Goal: Task Accomplishment & Management: Manage account settings

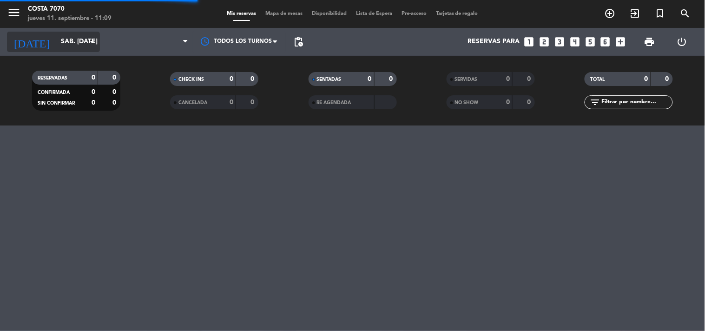
click at [68, 42] on input "sáb. [DATE]" at bounding box center [100, 41] width 88 height 17
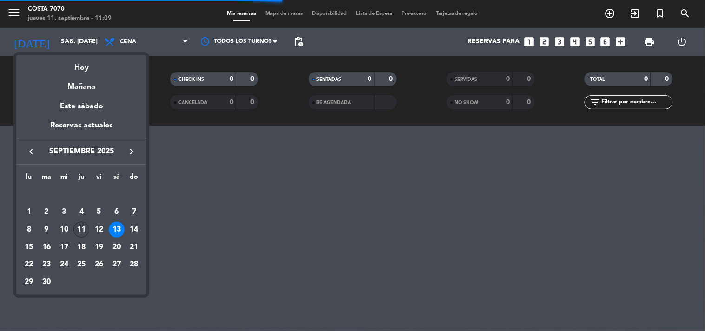
click at [80, 229] on div "11" at bounding box center [81, 230] width 16 height 16
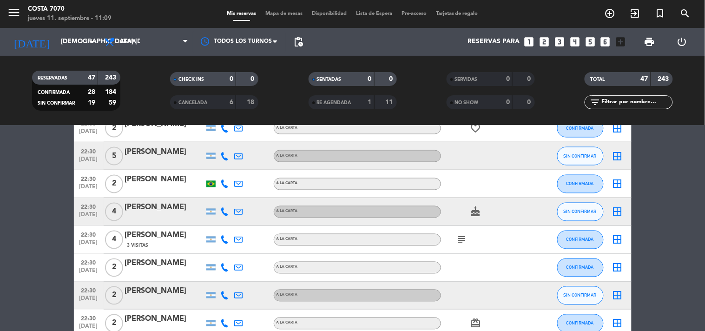
scroll to position [309, 0]
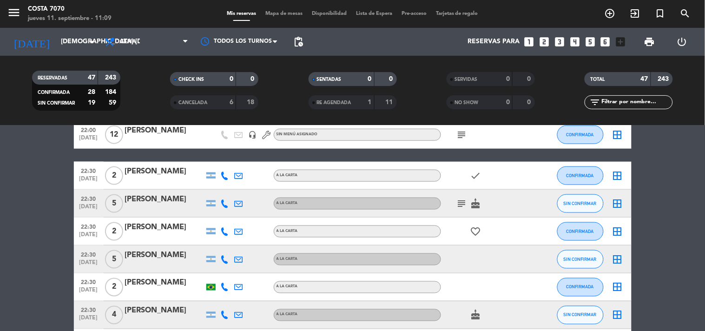
click at [221, 202] on icon at bounding box center [225, 203] width 8 height 8
click at [214, 193] on div "[PHONE_NUMBER] Copiar content_paste |" at bounding box center [230, 183] width 71 height 26
click at [213, 187] on span "Copiar" at bounding box center [218, 188] width 20 height 10
click at [222, 258] on icon at bounding box center [225, 259] width 8 height 8
click at [218, 239] on span "Copiar" at bounding box center [214, 243] width 20 height 10
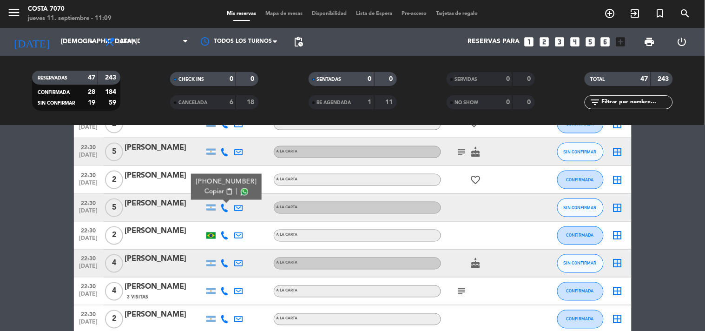
scroll to position [413, 0]
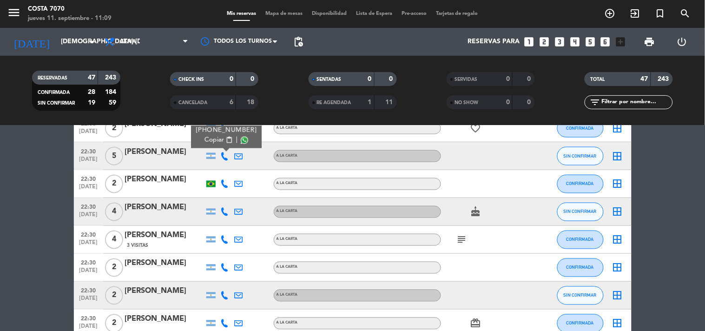
drag, startPoint x: 226, startPoint y: 206, endPoint x: 225, endPoint y: 211, distance: 5.3
click at [227, 208] on div at bounding box center [225, 211] width 14 height 27
click at [224, 211] on icon at bounding box center [225, 212] width 8 height 8
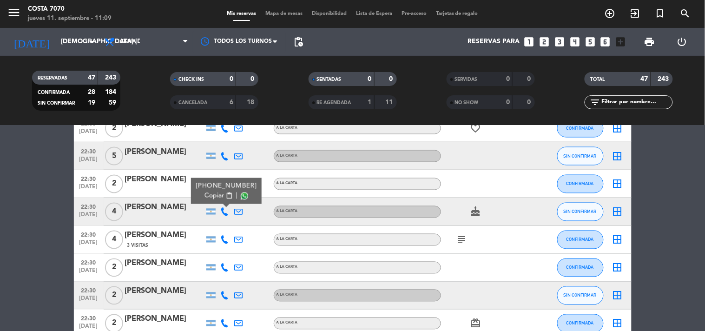
click at [217, 193] on span "Copiar" at bounding box center [214, 196] width 20 height 10
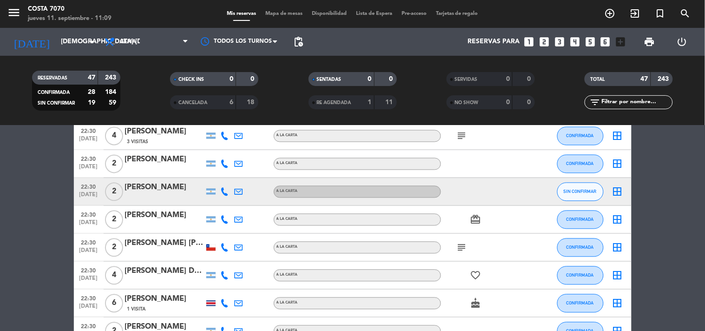
click at [224, 190] on icon at bounding box center [225, 192] width 8 height 8
click at [219, 180] on div "[PHONE_NUMBER] Copiar content_paste |" at bounding box center [228, 171] width 71 height 26
click at [216, 177] on span "Copiar" at bounding box center [216, 176] width 20 height 10
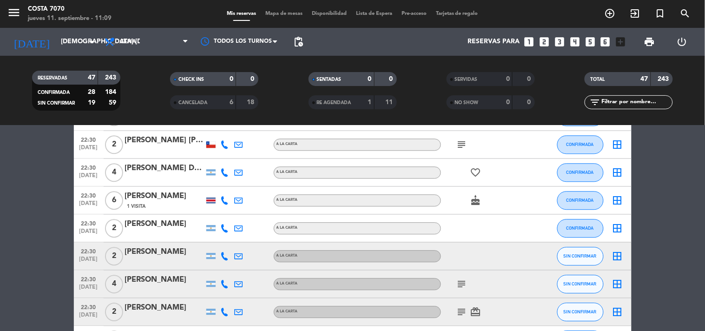
click at [223, 255] on icon at bounding box center [225, 256] width 8 height 8
drag, startPoint x: 220, startPoint y: 242, endPoint x: 210, endPoint y: 224, distance: 20.6
click at [219, 241] on span "Copiar" at bounding box center [216, 240] width 20 height 10
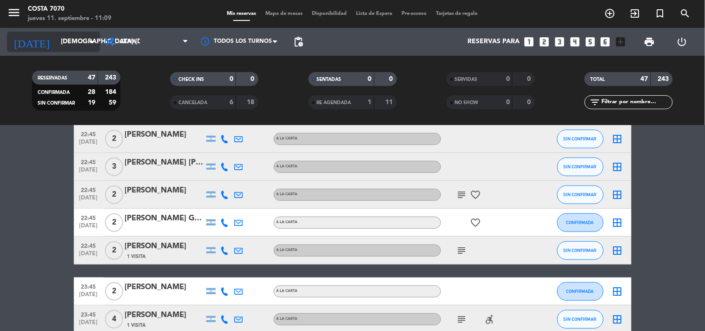
scroll to position [1032, 0]
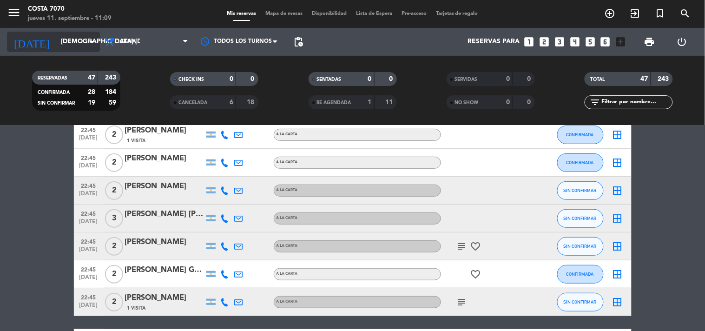
click at [64, 44] on input "[DEMOGRAPHIC_DATA] [DATE]" at bounding box center [100, 41] width 88 height 17
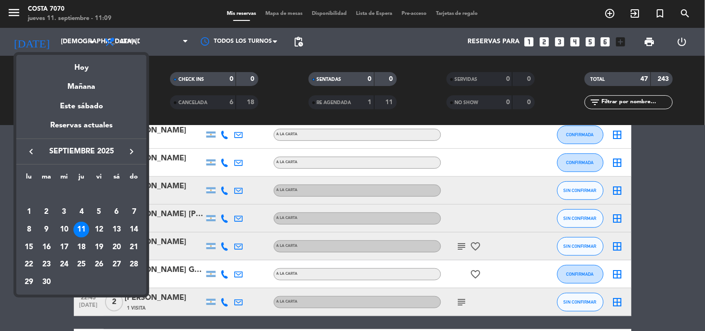
click at [7, 200] on div at bounding box center [352, 165] width 705 height 331
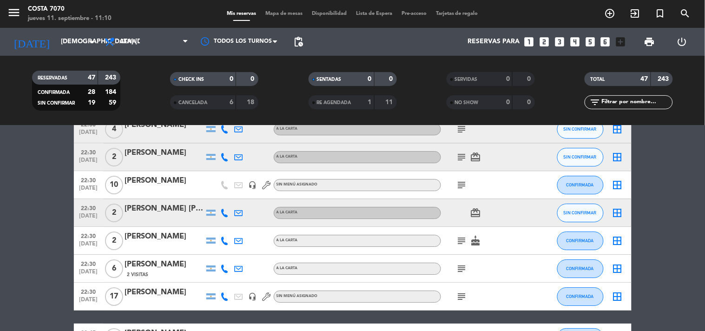
scroll to position [929, 0]
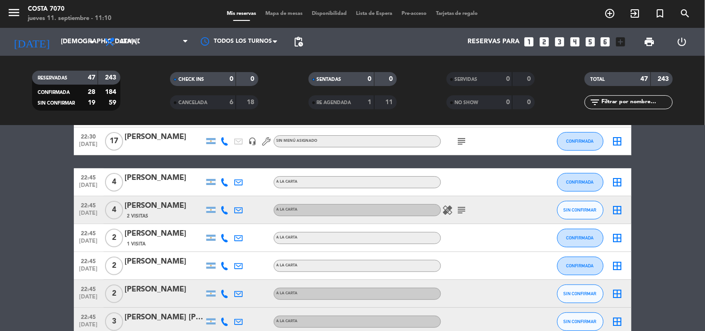
click at [222, 211] on icon at bounding box center [225, 210] width 8 height 8
click at [216, 194] on span "Copiar" at bounding box center [218, 194] width 20 height 10
click at [226, 293] on icon at bounding box center [225, 293] width 8 height 8
click at [222, 280] on button "Copiar content_paste" at bounding box center [220, 278] width 28 height 10
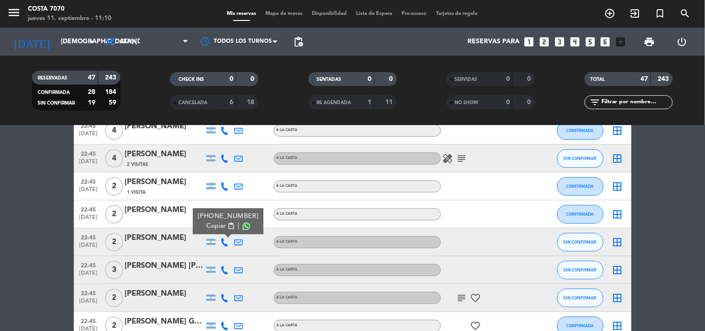
click at [222, 270] on icon at bounding box center [225, 270] width 8 height 8
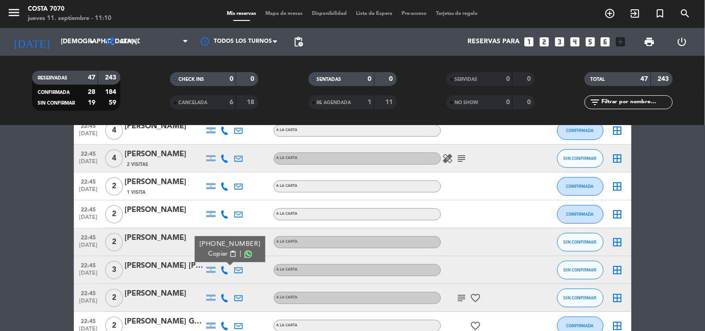
click at [218, 252] on span "Copiar" at bounding box center [218, 254] width 20 height 10
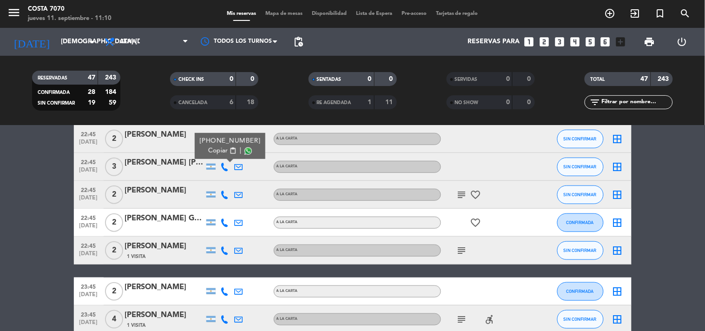
click at [226, 191] on icon at bounding box center [225, 194] width 8 height 8
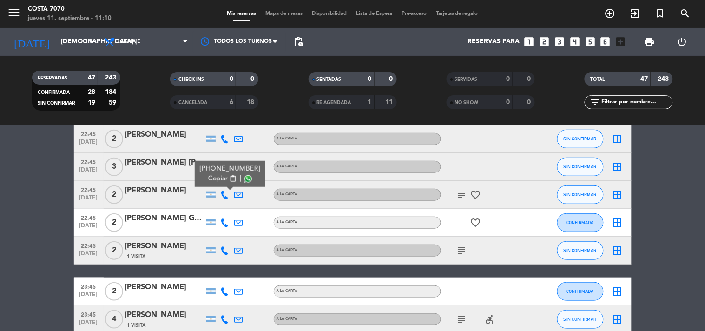
click at [223, 178] on button "Copiar content_paste" at bounding box center [222, 179] width 28 height 10
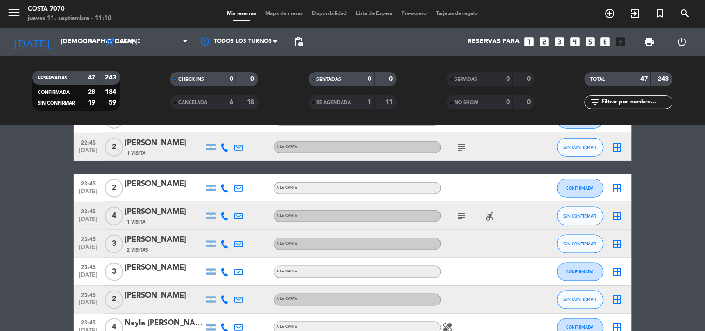
scroll to position [1135, 0]
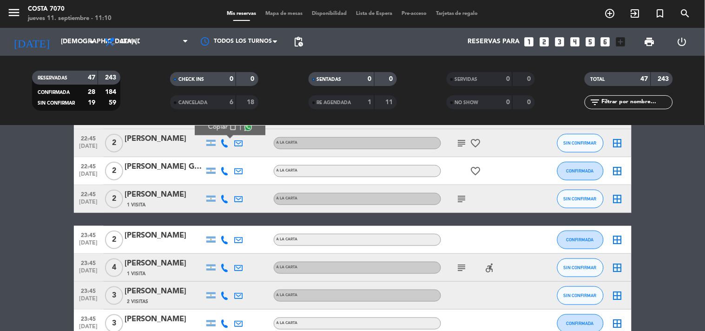
click at [224, 199] on icon at bounding box center [225, 199] width 8 height 8
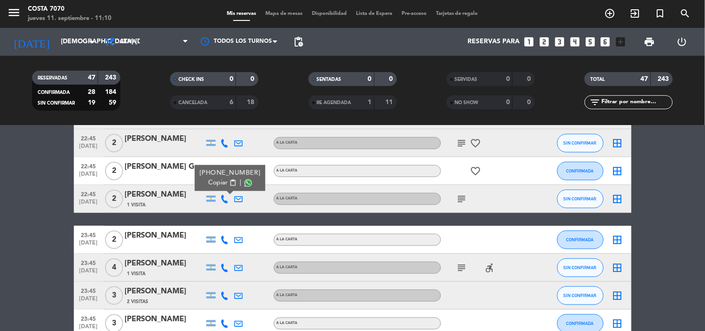
click at [220, 184] on span "Copiar" at bounding box center [218, 183] width 20 height 10
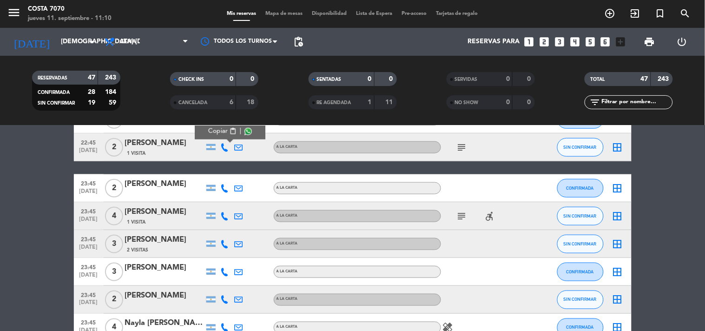
click at [227, 214] on icon at bounding box center [225, 216] width 8 height 8
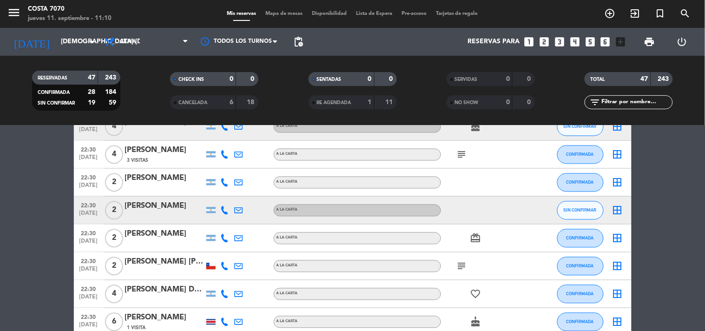
scroll to position [85, 0]
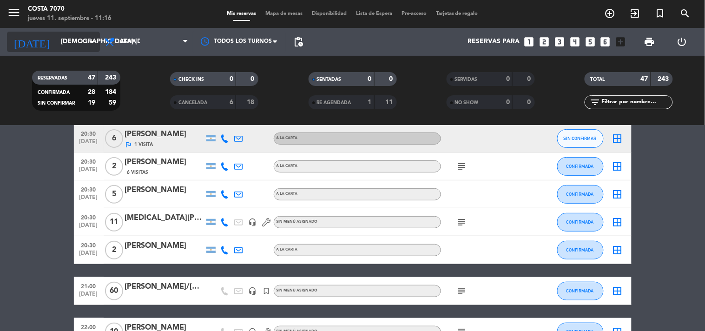
click at [71, 39] on input "[DEMOGRAPHIC_DATA] [DATE]" at bounding box center [100, 41] width 88 height 17
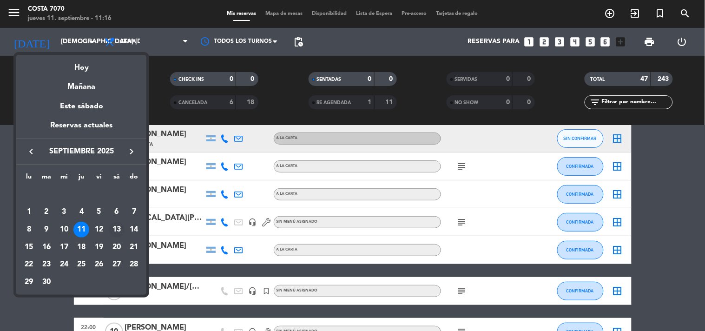
click at [114, 223] on div "13" at bounding box center [117, 230] width 16 height 16
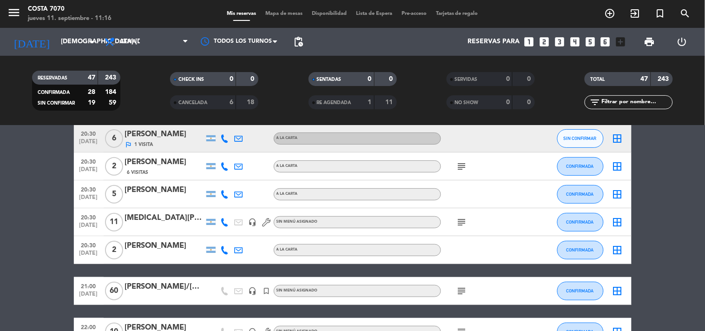
type input "sáb. [DATE]"
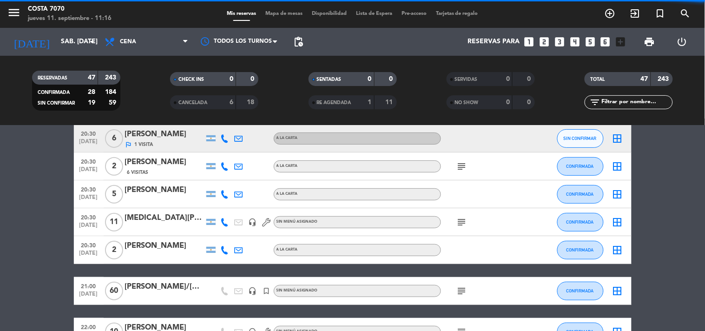
click at [625, 104] on input "text" at bounding box center [636, 102] width 72 height 10
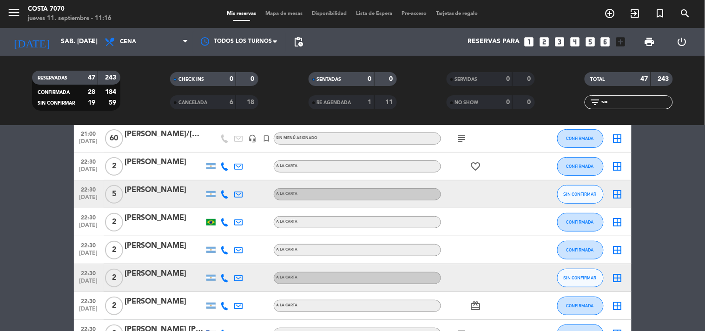
scroll to position [0, 0]
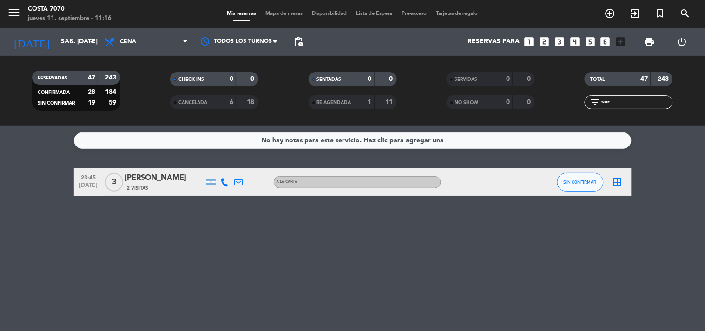
type input "sor"
click at [589, 187] on button "SIN CONFIRMAR" at bounding box center [580, 182] width 46 height 19
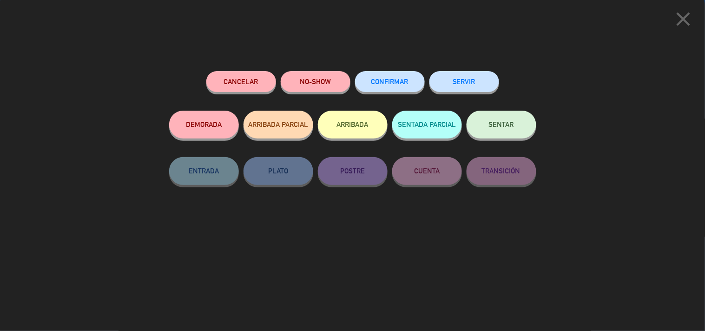
click at [389, 80] on span "CONFIRMAR" at bounding box center [389, 82] width 37 height 8
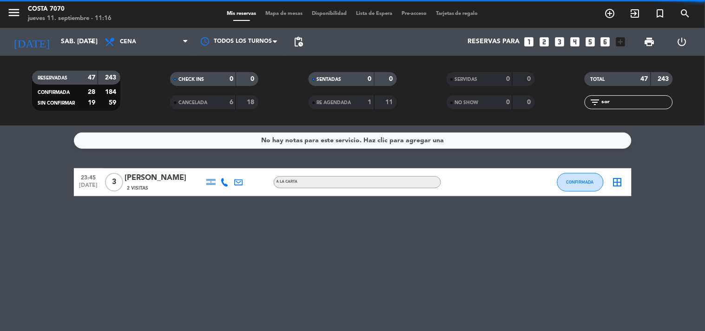
click at [604, 103] on input "sor" at bounding box center [636, 102] width 72 height 10
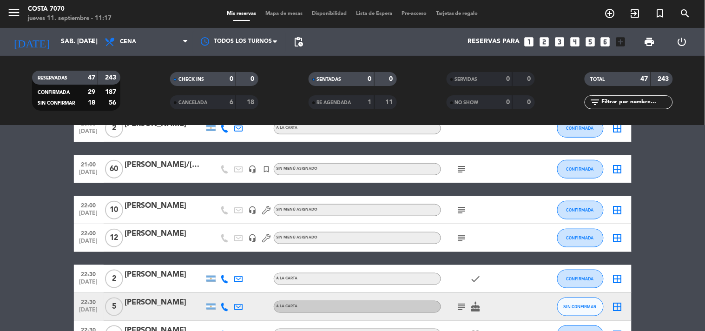
scroll to position [258, 0]
